Goal: Task Accomplishment & Management: Complete application form

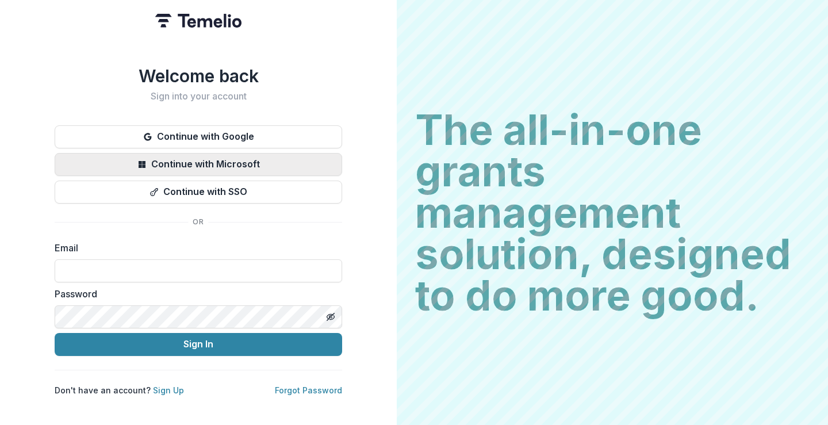
click at [288, 161] on button "Continue with Microsoft" at bounding box center [199, 164] width 288 height 23
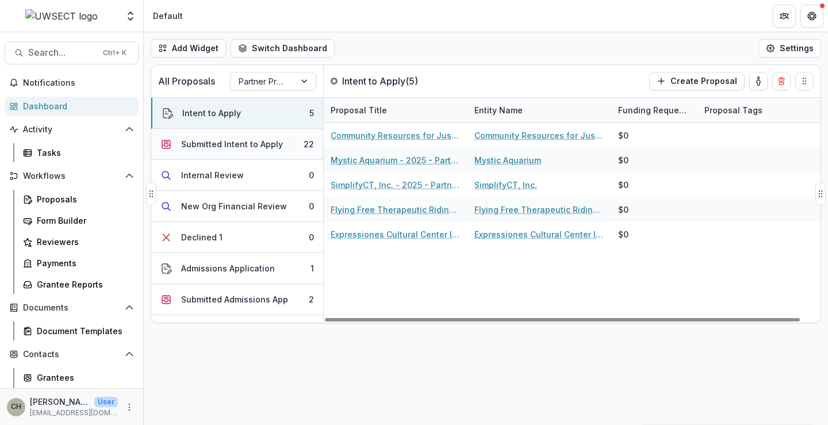
click at [259, 151] on button "Submitted Intent to Apply 22" at bounding box center [237, 144] width 172 height 31
